Goal: Check status: Check status

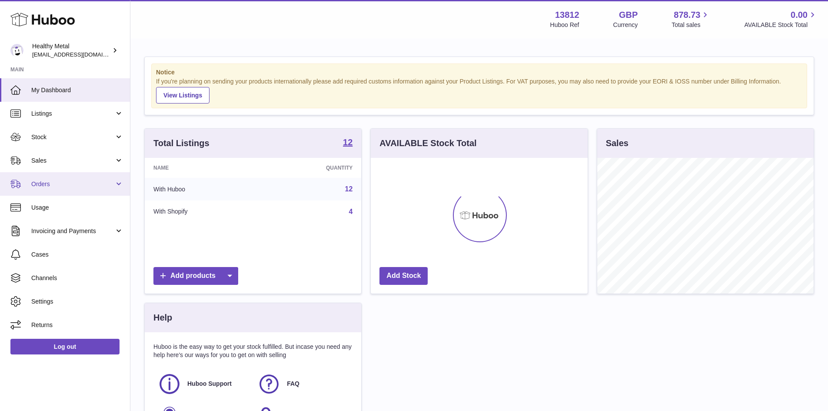
scroll to position [136, 217]
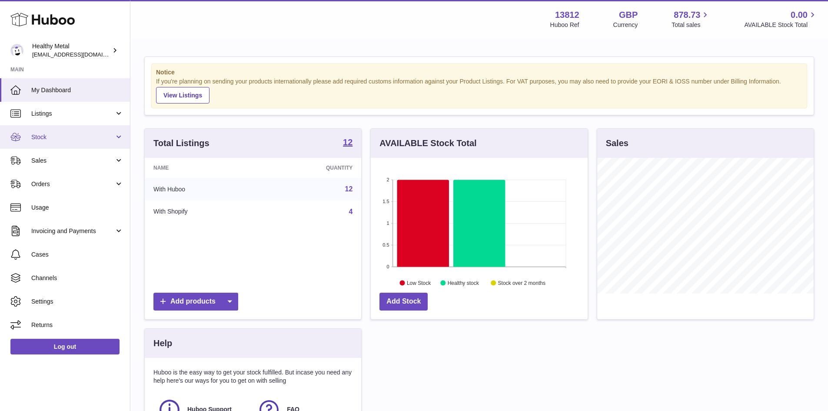
click at [50, 139] on span "Stock" at bounding box center [72, 137] width 83 height 8
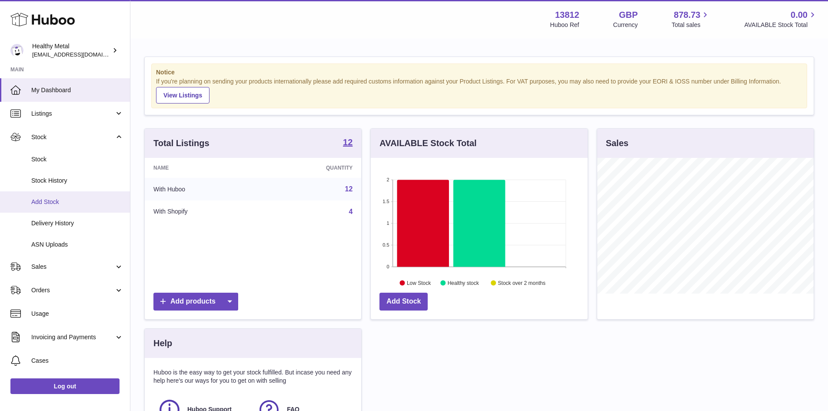
click at [51, 202] on span "Add Stock" at bounding box center [77, 202] width 92 height 8
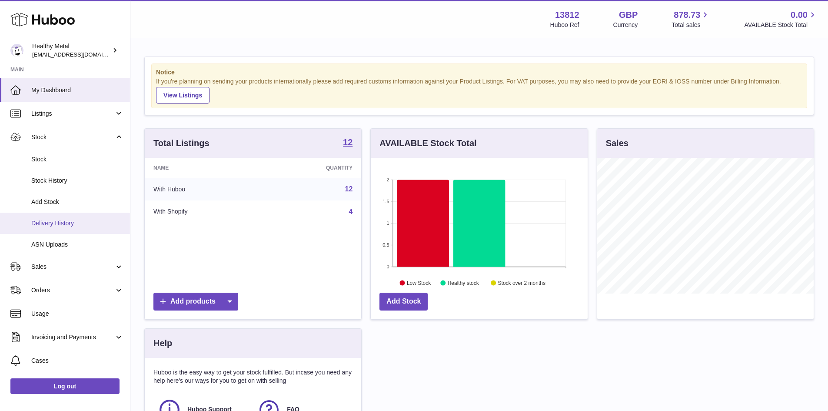
click at [55, 221] on span "Delivery History" at bounding box center [77, 223] width 92 height 8
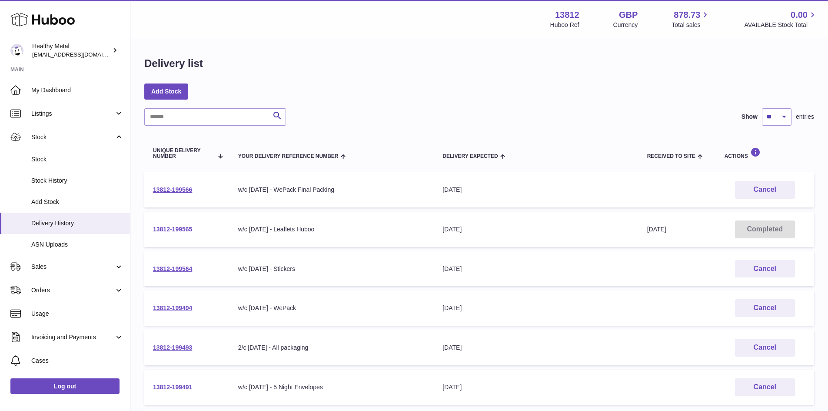
click at [183, 226] on link "13812-199565" at bounding box center [172, 229] width 39 height 7
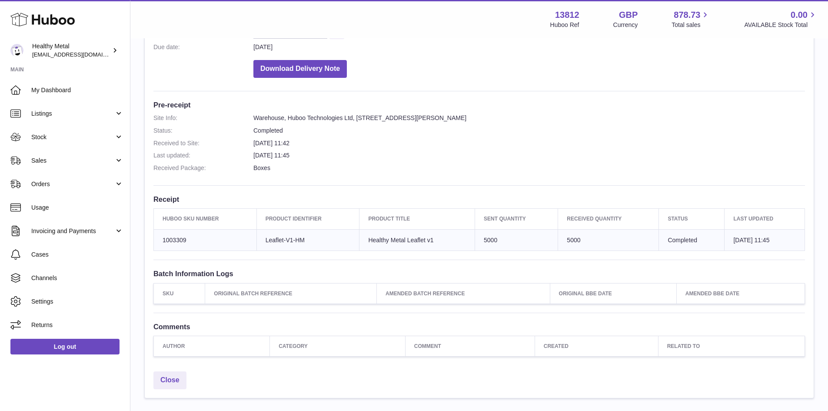
scroll to position [174, 0]
drag, startPoint x: 152, startPoint y: 204, endPoint x: 399, endPoint y: 196, distance: 247.0
click at [399, 208] on div "Site Info: 13812-199565 Unit 2 More Plus Central Park Hudson Ave Severn Beach B…" at bounding box center [479, 139] width 669 height 454
click at [397, 186] on div "Site Info: 13812-199565 Unit 2 More Plus Central Park Hudson Ave Severn Beach B…" at bounding box center [479, 139] width 669 height 454
